Goal: Transaction & Acquisition: Purchase product/service

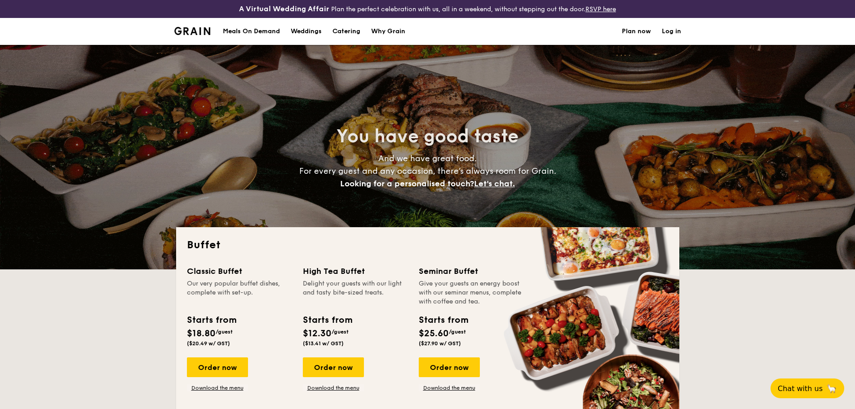
select select
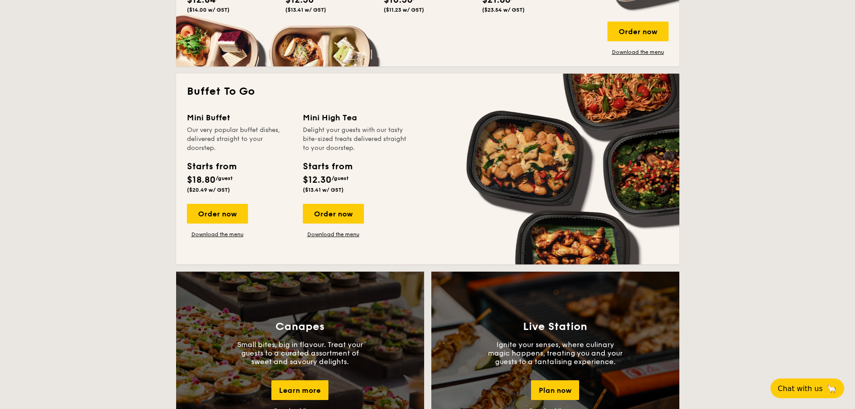
scroll to position [584, 0]
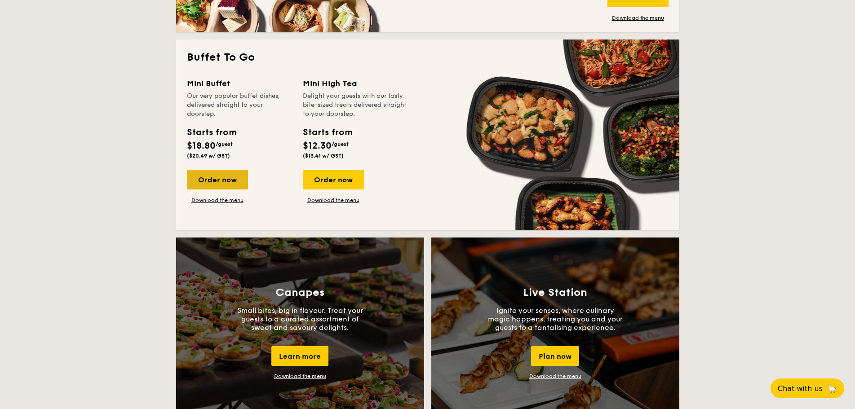
click at [226, 184] on div "Order now" at bounding box center [217, 180] width 61 height 20
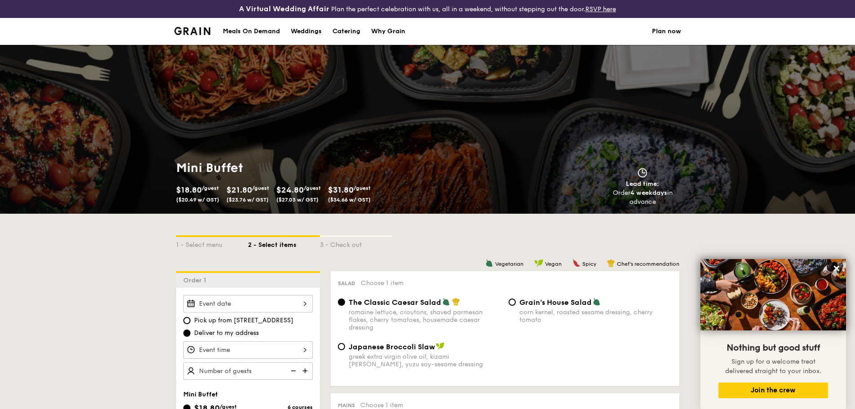
click at [342, 32] on div "Catering" at bounding box center [346, 31] width 28 height 27
select select
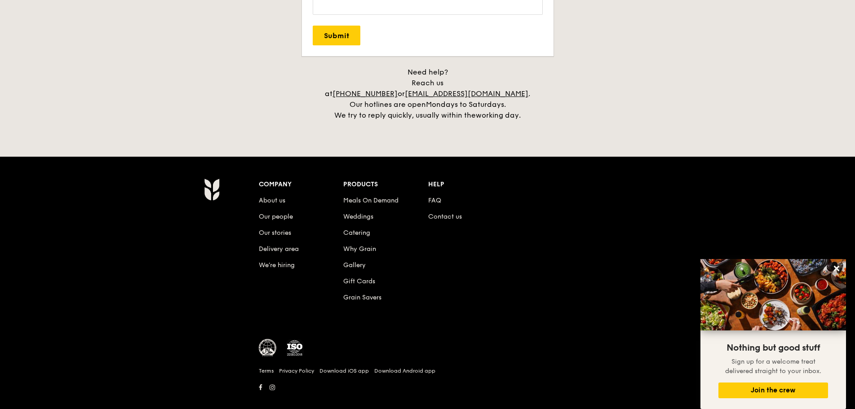
scroll to position [1863, 0]
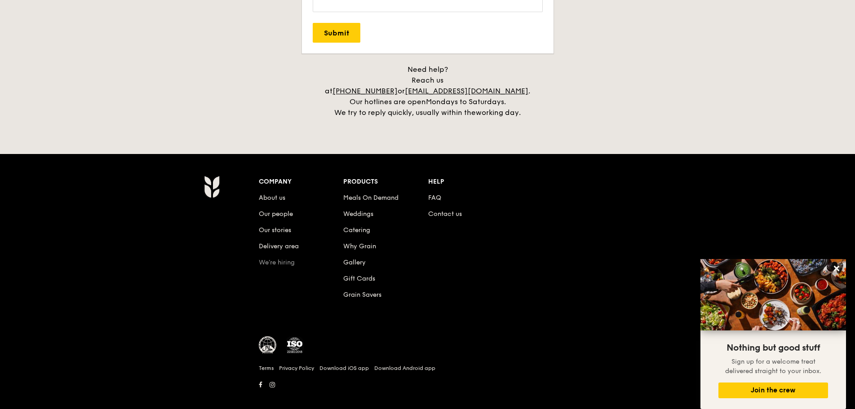
click at [283, 259] on link "We’re hiring" at bounding box center [277, 263] width 36 height 8
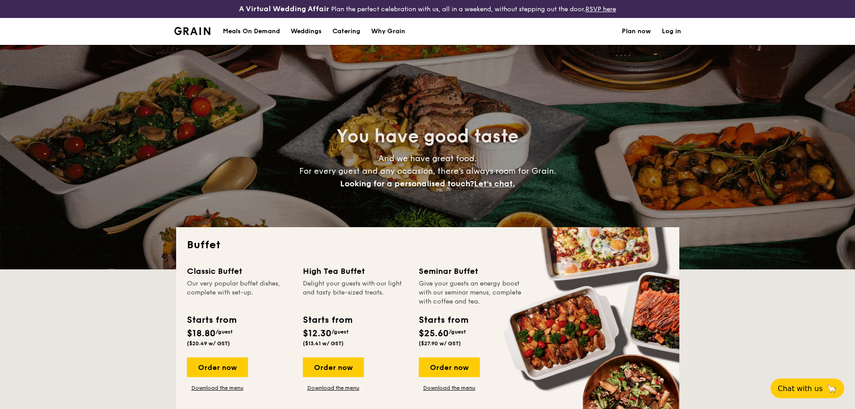
select select
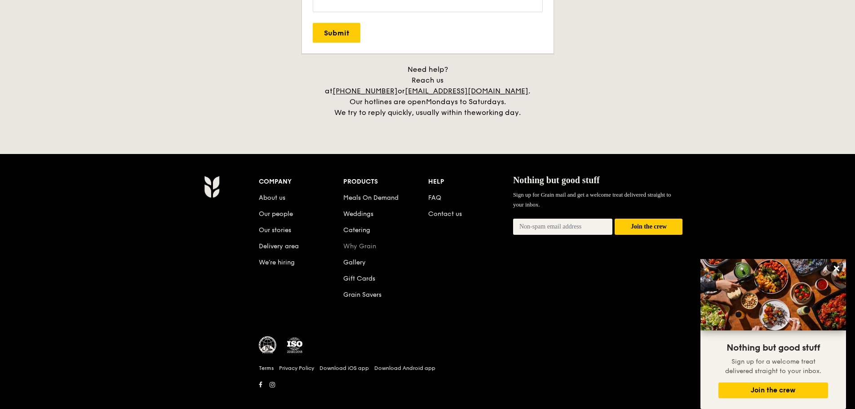
click at [356, 243] on link "Why Grain" at bounding box center [359, 247] width 33 height 8
